Goal: Transaction & Acquisition: Purchase product/service

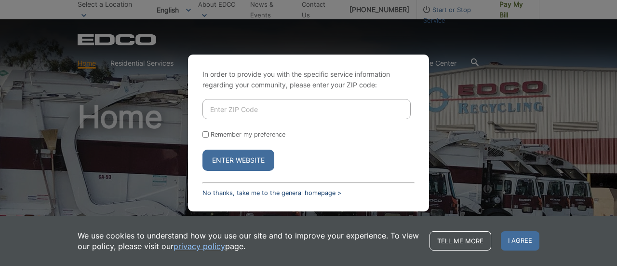
click at [267, 192] on link "No thanks, take me to the general homepage >" at bounding box center [271, 192] width 139 height 7
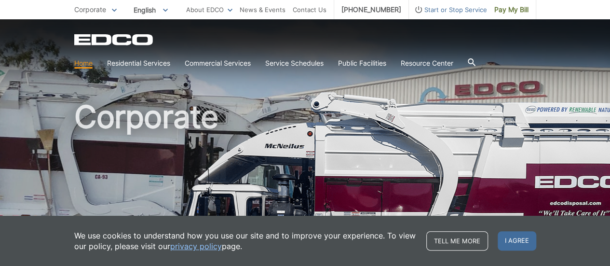
click at [515, 11] on span "Pay My Bill" at bounding box center [511, 9] width 34 height 11
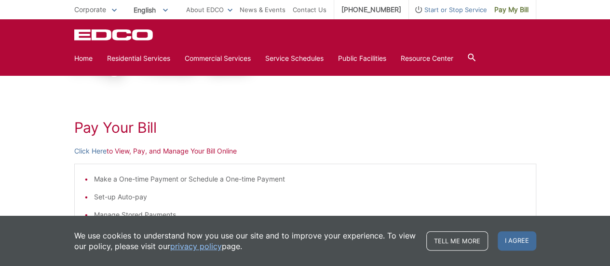
scroll to position [96, 0]
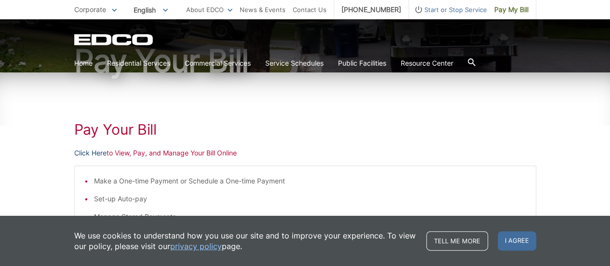
click at [91, 154] on link "Click Here" at bounding box center [90, 153] width 32 height 11
